Goal: Task Accomplishment & Management: Manage account settings

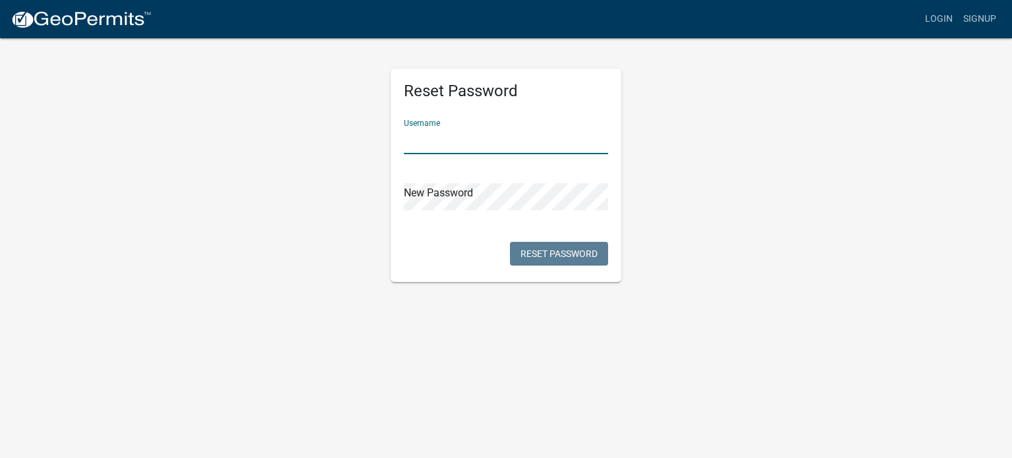
click at [422, 140] on input "text" at bounding box center [506, 140] width 204 height 27
type input "[PERSON_NAME]"
click at [401, 194] on div "Reset Password Username [PERSON_NAME] New Password Reset Password" at bounding box center [506, 176] width 231 height 214
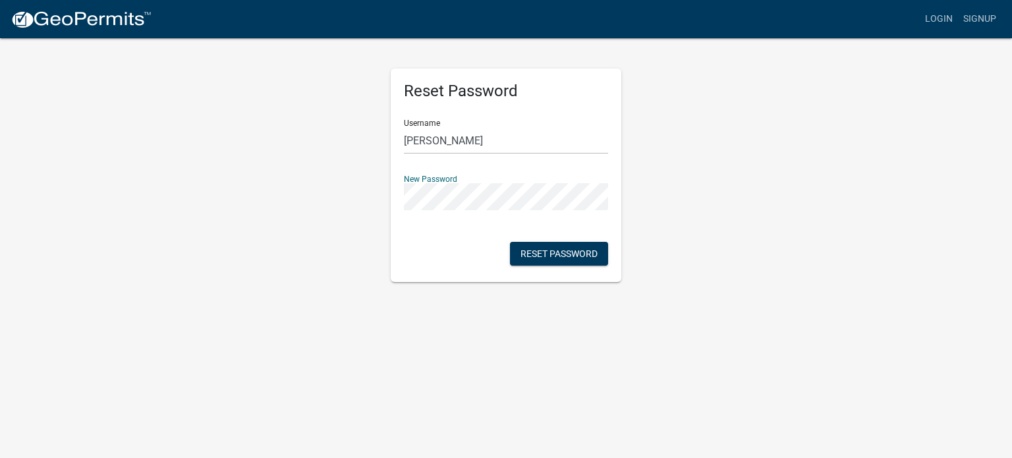
click at [382, 194] on div "Reset Password Username [PERSON_NAME] New Password Reset Password" at bounding box center [506, 159] width 250 height 245
click at [538, 254] on button "Reset Password" at bounding box center [559, 254] width 98 height 24
click at [707, 347] on body "Internet Explorer does NOT work with GeoPermits. Get a new browser for more sec…" at bounding box center [506, 229] width 1012 height 458
click at [564, 252] on button "Reset Password" at bounding box center [559, 254] width 98 height 24
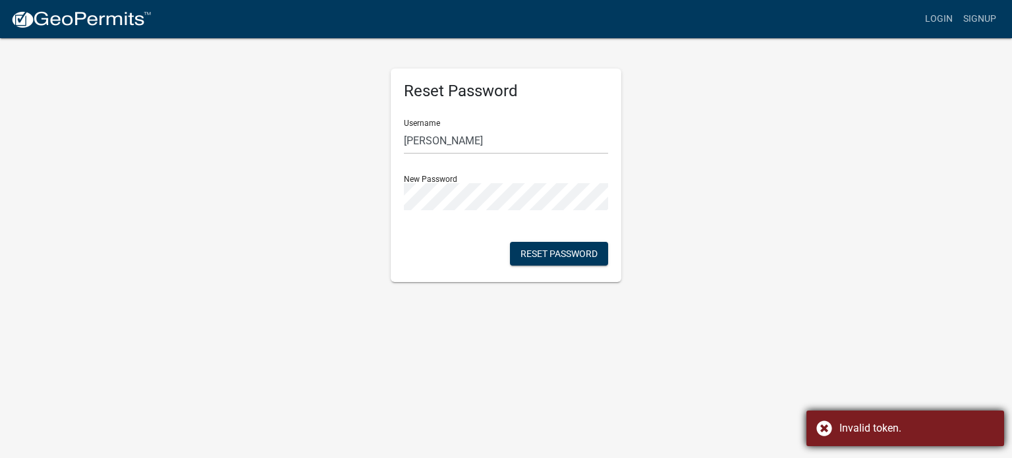
click at [904, 429] on div "Invalid token." at bounding box center [917, 429] width 155 height 16
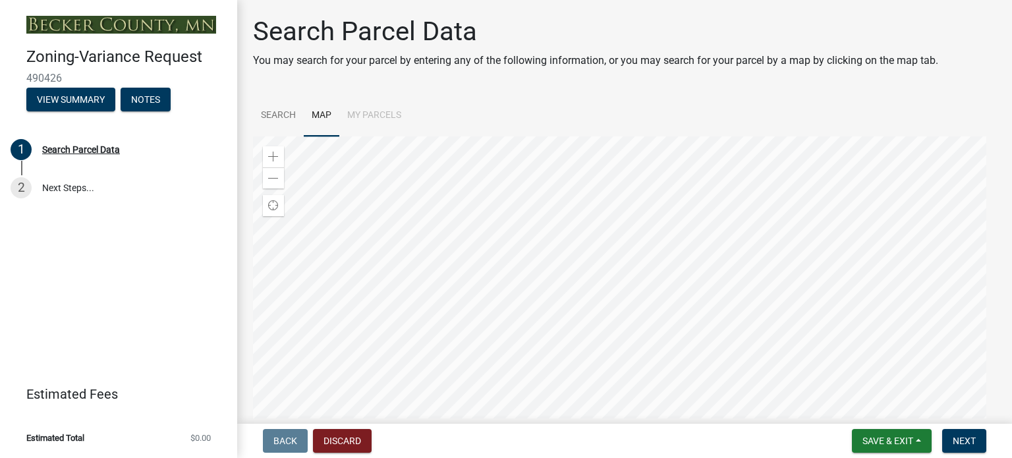
click at [544, 229] on div at bounding box center [624, 301] width 743 height 330
